Goal: Task Accomplishment & Management: Manage account settings

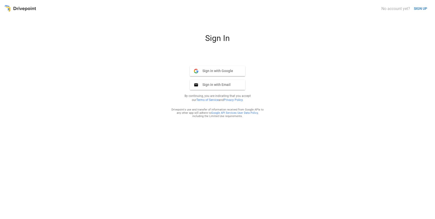
click at [215, 71] on span "Sign in with Google" at bounding box center [215, 71] width 35 height 5
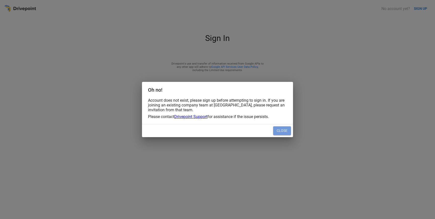
click at [282, 133] on button "Close" at bounding box center [282, 131] width 18 height 9
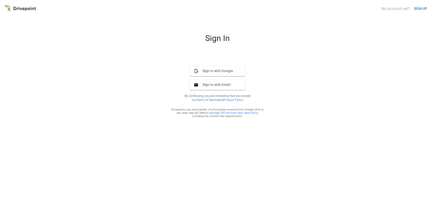
click at [222, 87] on span "Sign in with Email" at bounding box center [214, 84] width 32 height 5
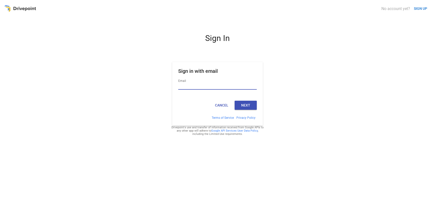
click at [222, 87] on input "Email" at bounding box center [217, 86] width 78 height 7
click at [269, 74] on div "Sign In Sign in with email Email Cancel Next Terms of Service Privacy Policy Dr…" at bounding box center [217, 124] width 427 height 182
click at [223, 105] on button "Cancel" at bounding box center [221, 105] width 22 height 9
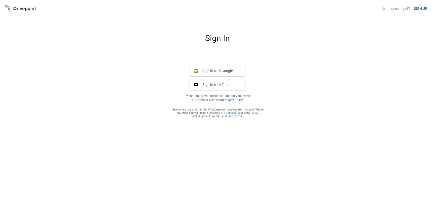
click at [212, 87] on span "Sign in with Email" at bounding box center [214, 84] width 32 height 5
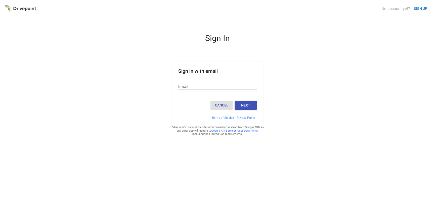
click at [221, 106] on button "Cancel" at bounding box center [221, 105] width 22 height 9
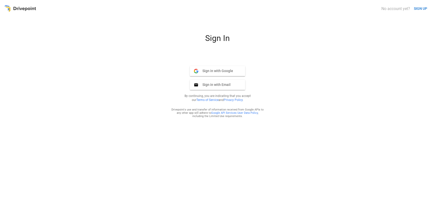
click at [225, 71] on span "Sign in with Google" at bounding box center [215, 71] width 35 height 5
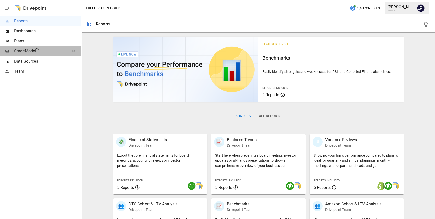
click at [58, 50] on span "SmartModel ™" at bounding box center [40, 51] width 52 height 6
